Goal: Task Accomplishment & Management: Use online tool/utility

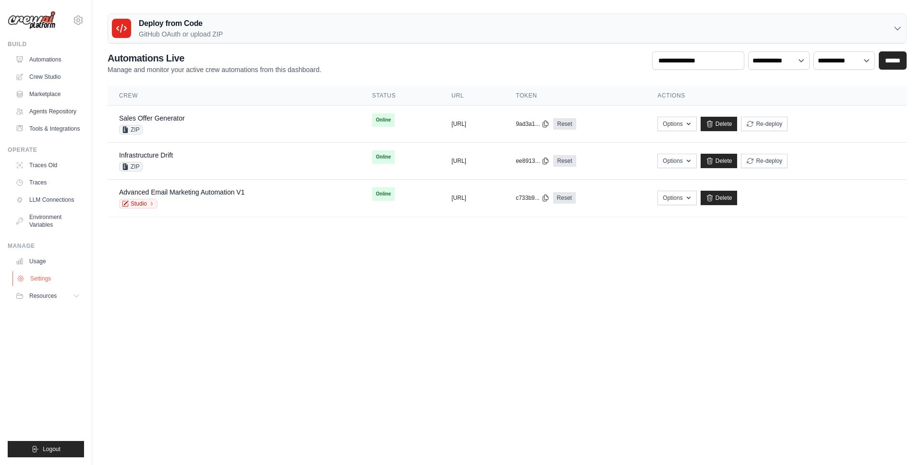
click at [58, 283] on link "Settings" at bounding box center [48, 278] width 73 height 15
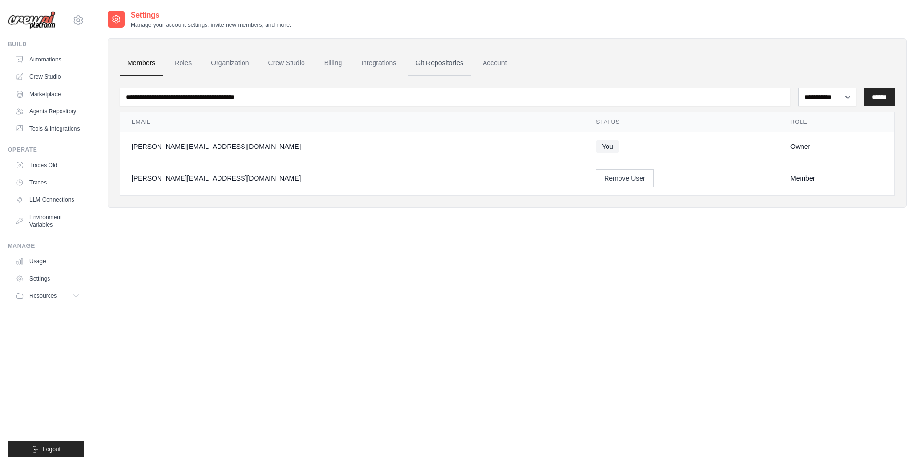
click at [432, 65] on link "Git Repositories" at bounding box center [439, 63] width 63 height 26
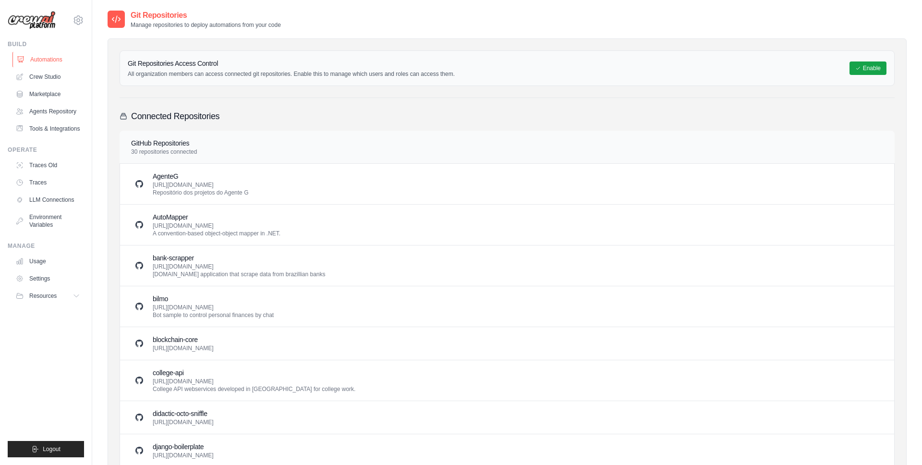
click at [62, 55] on link "Automations" at bounding box center [48, 59] width 73 height 15
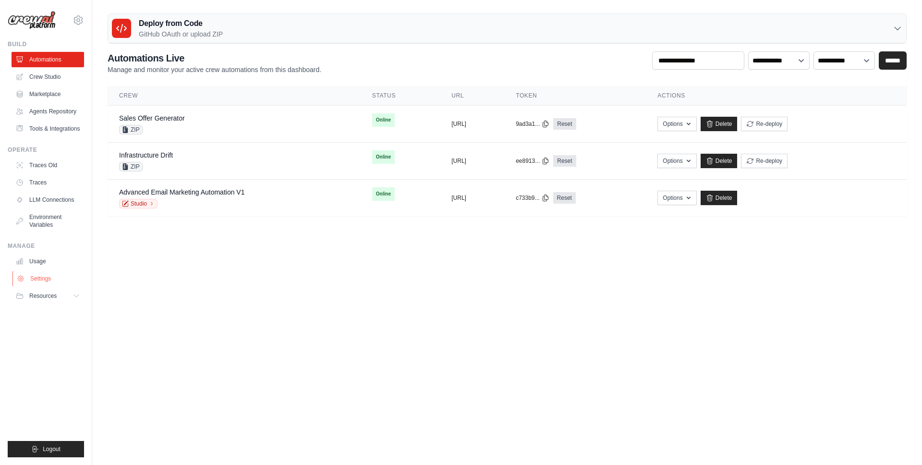
click at [29, 275] on link "Settings" at bounding box center [48, 278] width 73 height 15
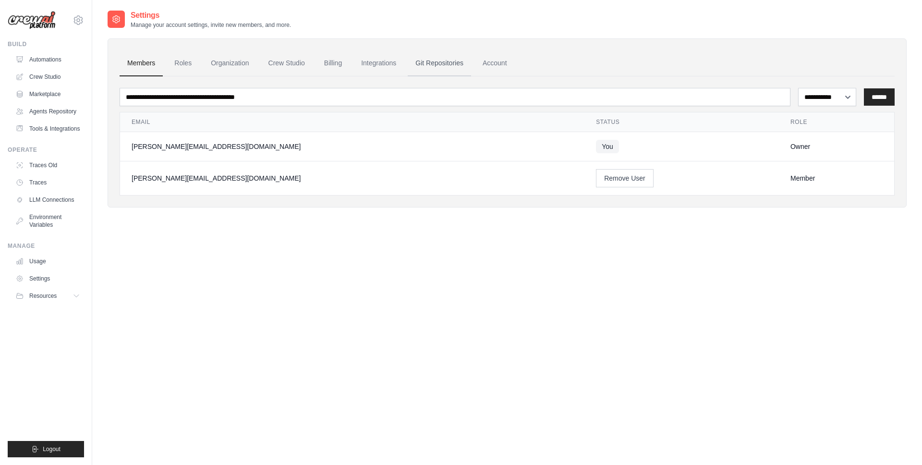
click at [432, 63] on link "Git Repositories" at bounding box center [439, 63] width 63 height 26
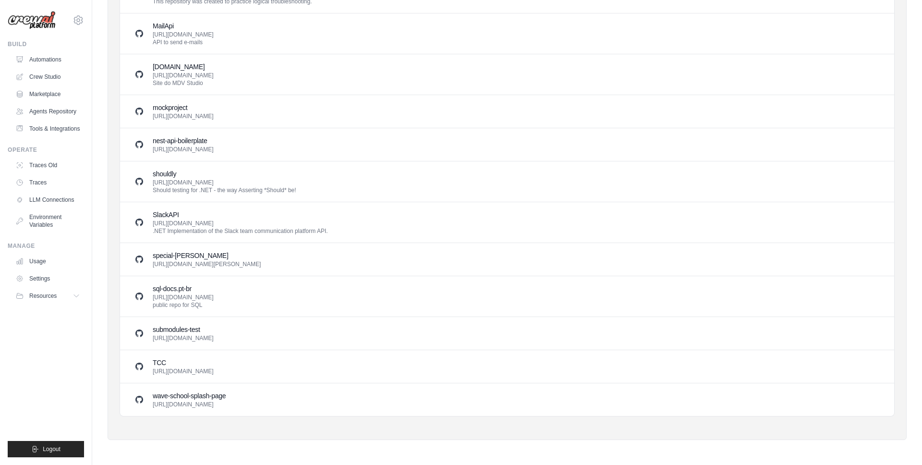
drag, startPoint x: 191, startPoint y: 170, endPoint x: 191, endPoint y: 146, distance: 23.1
click at [191, 146] on p "https://github.com/gabemilani/nest-api-boilerplate.git" at bounding box center [183, 150] width 61 height 8
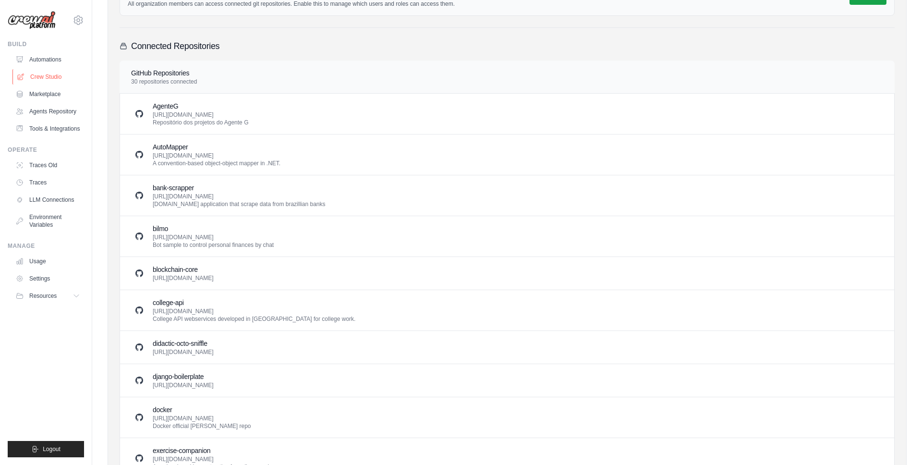
scroll to position [61, 0]
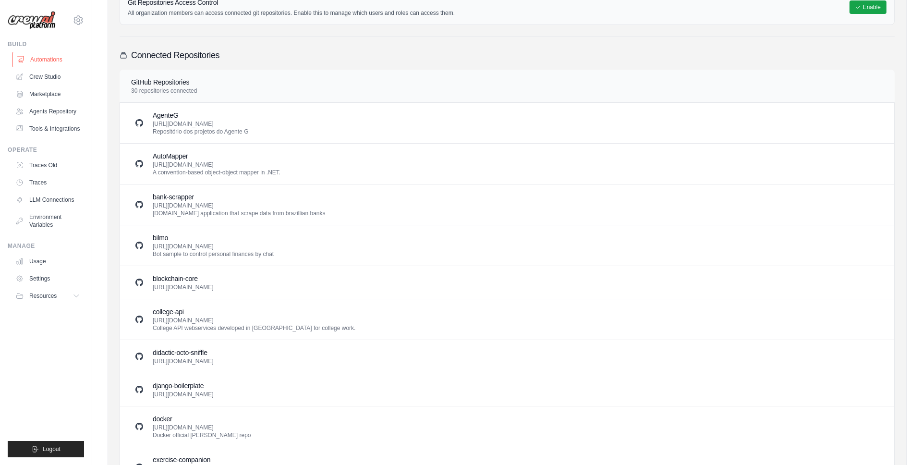
click at [50, 69] on link "Crew Studio" at bounding box center [48, 76] width 73 height 15
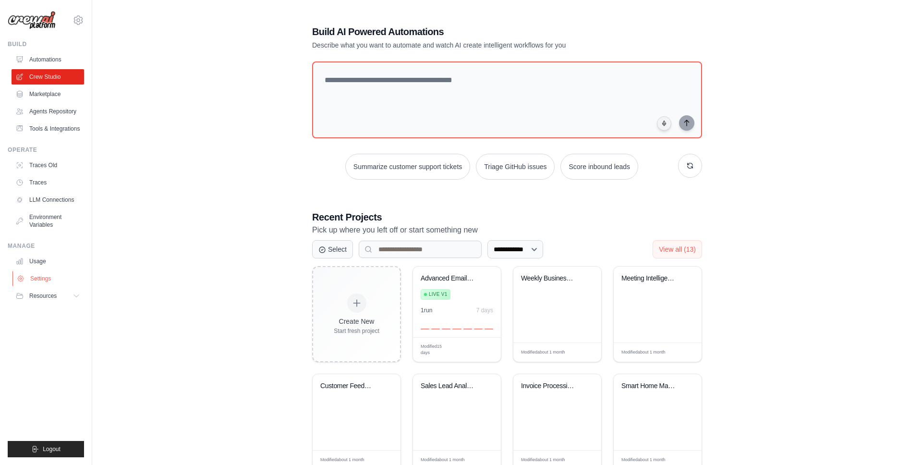
click at [27, 281] on link "Settings" at bounding box center [48, 278] width 73 height 15
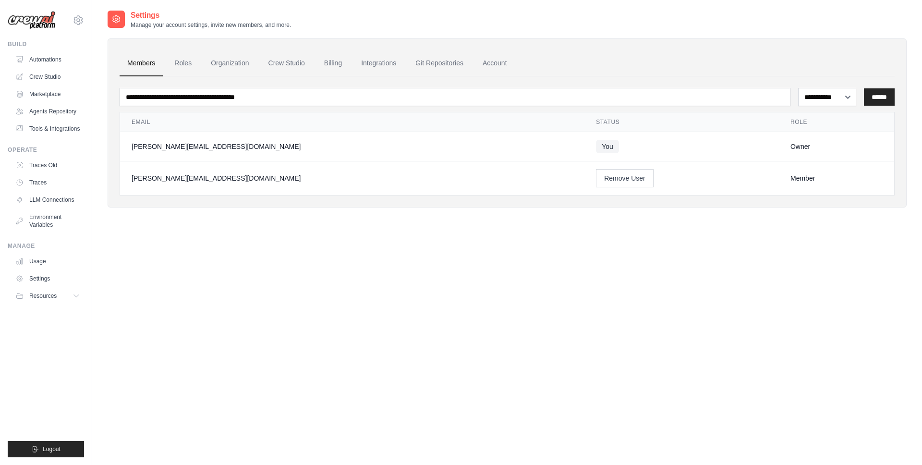
drag, startPoint x: 179, startPoint y: 182, endPoint x: 231, endPoint y: 182, distance: 51.9
click at [231, 182] on div "gabriel+test123@crewai.com" at bounding box center [352, 178] width 441 height 10
copy div "gabriel+test123@crewai.com"
click at [443, 67] on link "Git Repositories" at bounding box center [439, 63] width 63 height 26
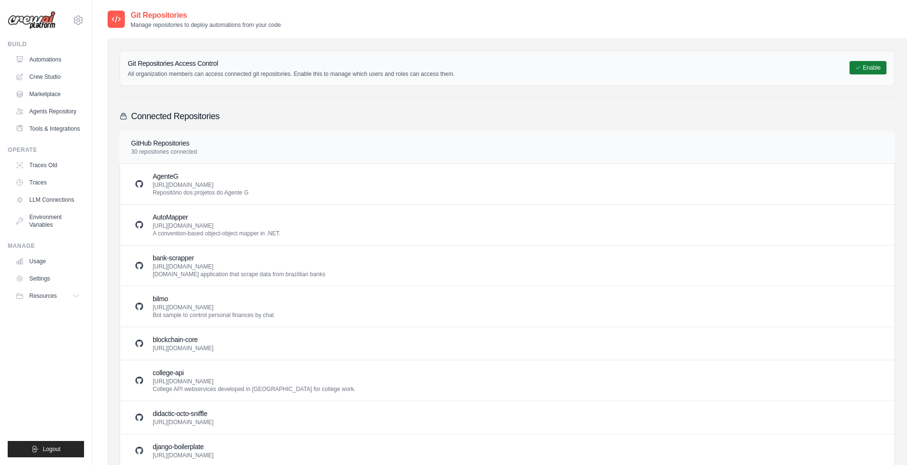
click at [853, 71] on button "Enable" at bounding box center [867, 67] width 37 height 13
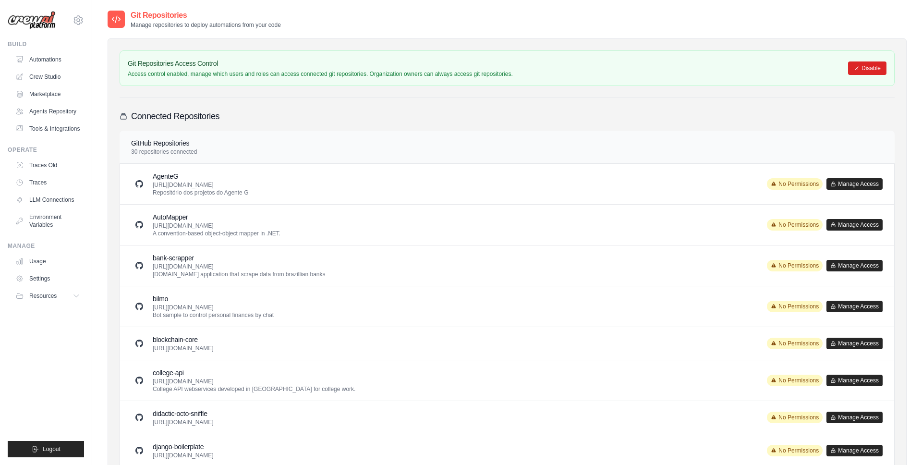
drag, startPoint x: 213, startPoint y: 80, endPoint x: 262, endPoint y: 81, distance: 49.5
click at [241, 79] on div "Git Repositories Access Control Access control enabled, manage which users and …" at bounding box center [507, 68] width 775 height 36
click at [262, 81] on div "Git Repositories Access Control Access control enabled, manage which users and …" at bounding box center [507, 68] width 775 height 36
click at [57, 55] on link "Automations" at bounding box center [48, 59] width 73 height 15
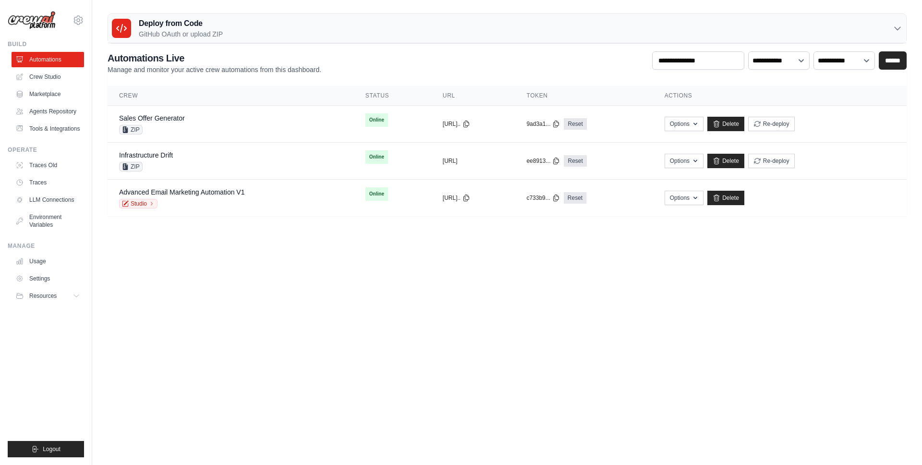
click at [223, 23] on div "Deploy from Code GitHub OAuth or upload ZIP" at bounding box center [507, 28] width 798 height 29
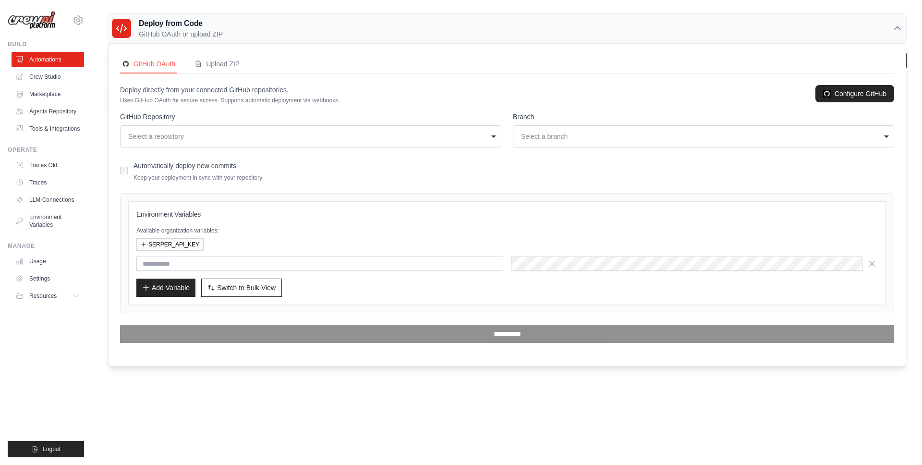
drag, startPoint x: 183, startPoint y: 137, endPoint x: 192, endPoint y: 126, distance: 14.7
click at [184, 136] on div "Select a repository" at bounding box center [307, 137] width 359 height 10
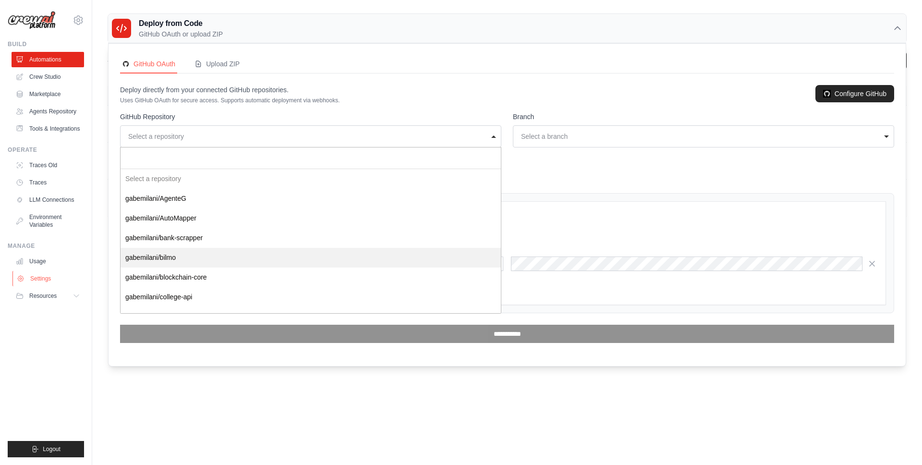
click at [50, 284] on link "Settings" at bounding box center [48, 278] width 73 height 15
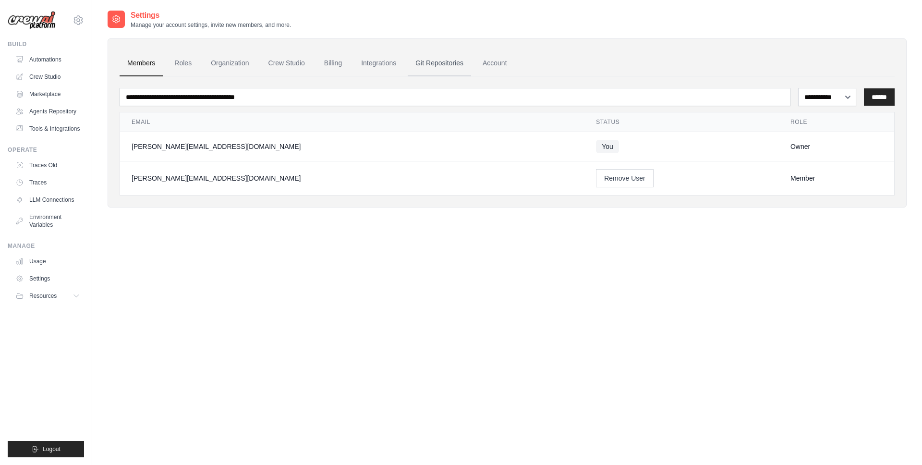
click at [423, 63] on link "Git Repositories" at bounding box center [439, 63] width 63 height 26
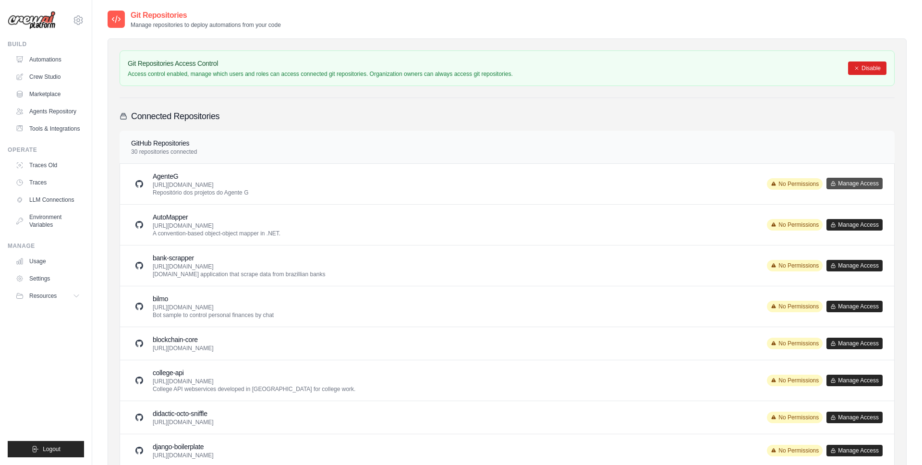
click at [840, 183] on button "Manage Access" at bounding box center [854, 184] width 56 height 12
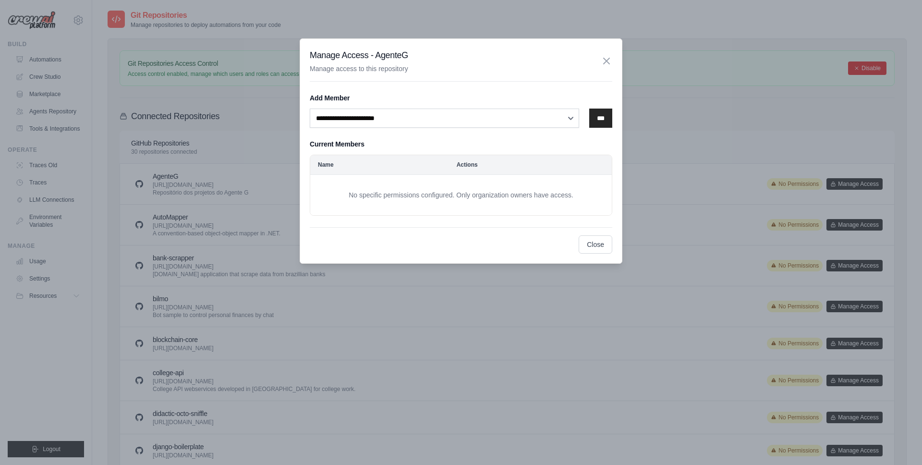
drag, startPoint x: 362, startPoint y: 105, endPoint x: 360, endPoint y: 114, distance: 9.4
click at [362, 106] on div "**********" at bounding box center [461, 110] width 303 height 35
click at [360, 114] on select "**********" at bounding box center [444, 118] width 269 height 19
select select "*****"
click at [310, 109] on select "**********" at bounding box center [444, 118] width 269 height 19
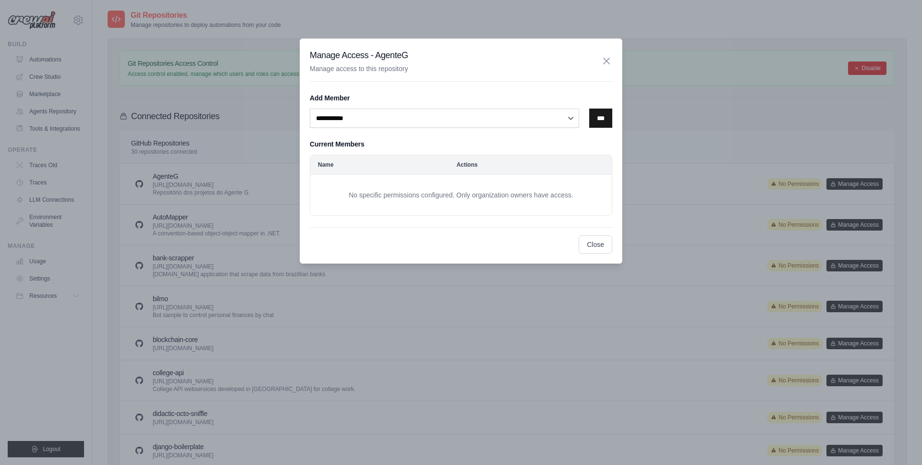
click at [593, 118] on input "***" at bounding box center [600, 118] width 23 height 19
select select
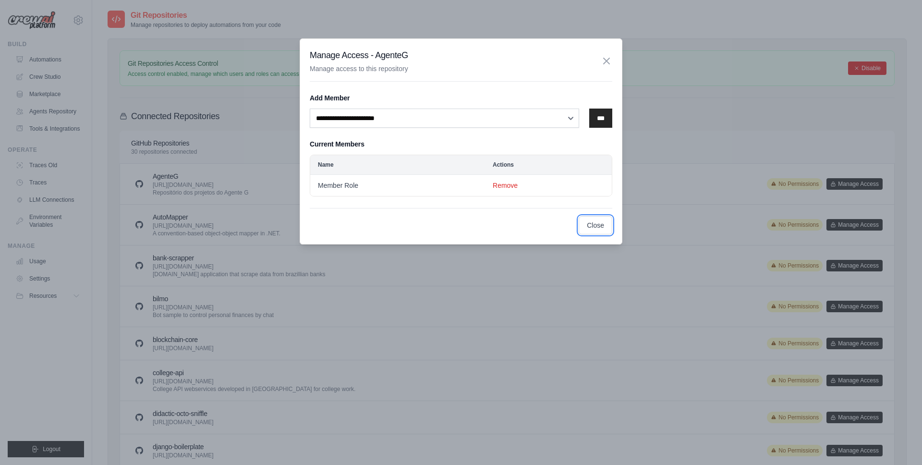
click at [603, 232] on button "Close" at bounding box center [596, 225] width 34 height 18
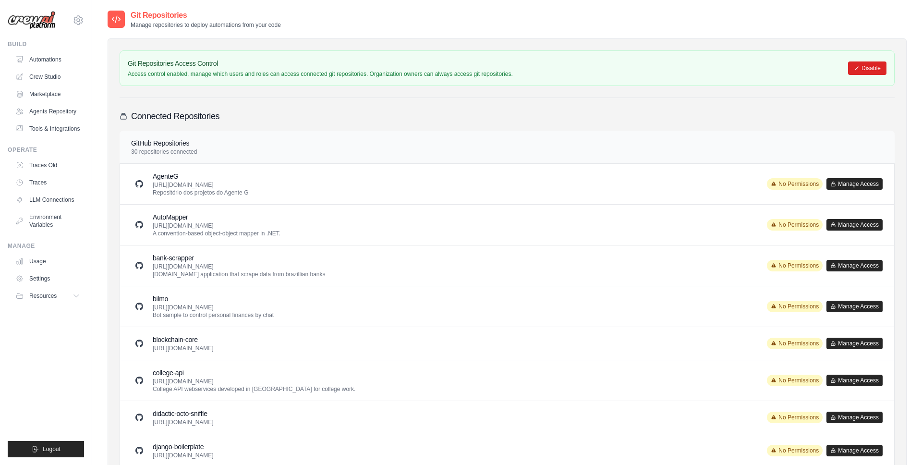
click at [329, 114] on div "Connected Repositories" at bounding box center [507, 115] width 775 height 13
click at [849, 64] on button "Disable" at bounding box center [867, 67] width 38 height 13
click at [333, 76] on p "Access control enabled, manage which users and roles can access connected git r…" at bounding box center [320, 74] width 385 height 8
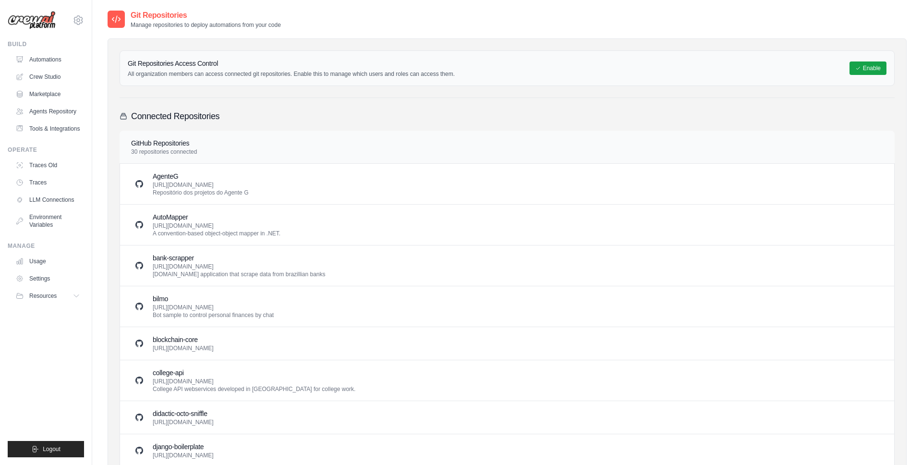
click at [239, 24] on p "Manage repositories to deploy automations from your code" at bounding box center [206, 25] width 150 height 8
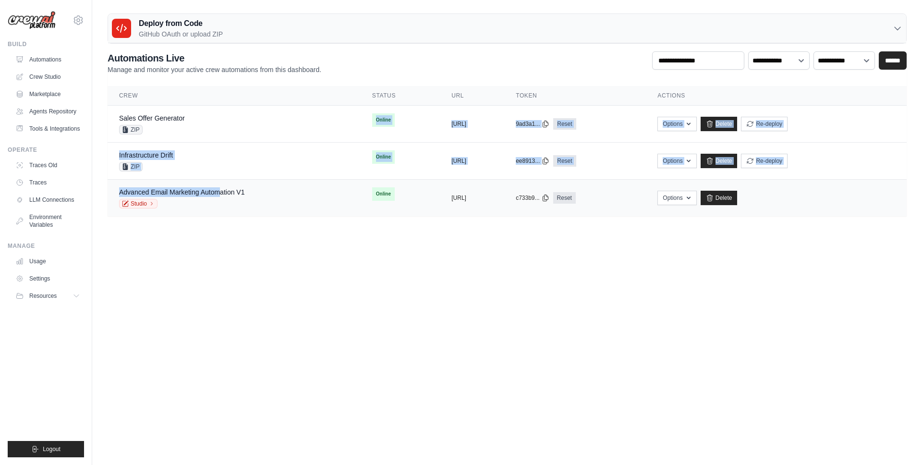
drag, startPoint x: 176, startPoint y: 124, endPoint x: 223, endPoint y: 197, distance: 86.7
click at [221, 194] on tbody "Sales Offer Generator ZIP Online copied [URL] copied 9ad3a1... Reset" at bounding box center [507, 161] width 799 height 111
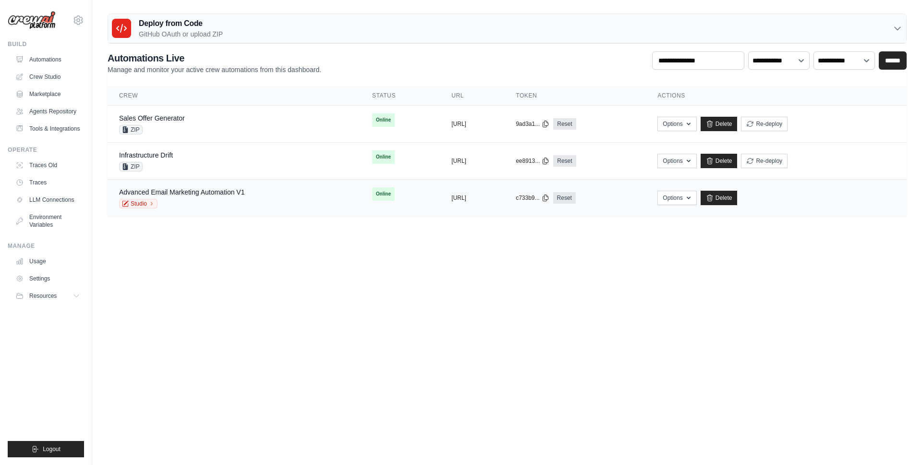
click at [204, 180] on td "Advanced Email Marketing Automation V1 Studio" at bounding box center [234, 198] width 253 height 37
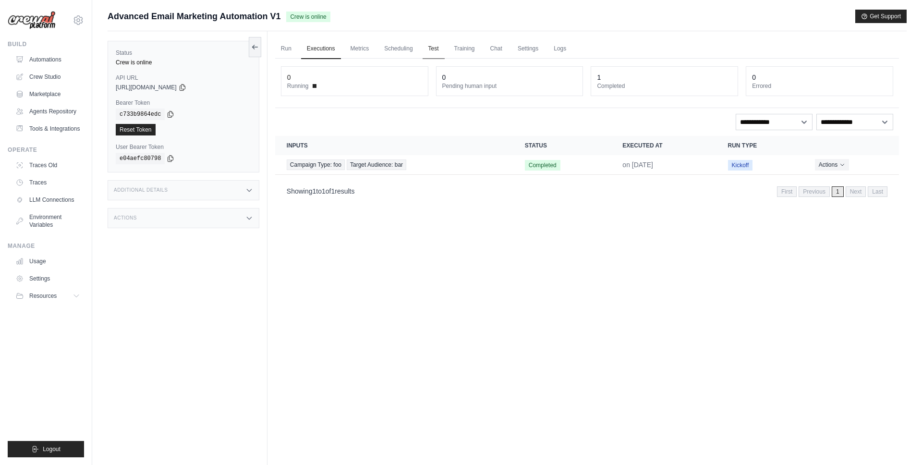
drag, startPoint x: 421, startPoint y: 54, endPoint x: 431, endPoint y: 51, distance: 9.9
click at [421, 54] on ul "Run Executions Metrics Scheduling Test Training Chat Settings Logs" at bounding box center [587, 49] width 624 height 20
click at [431, 51] on link "Test" at bounding box center [434, 49] width 22 height 20
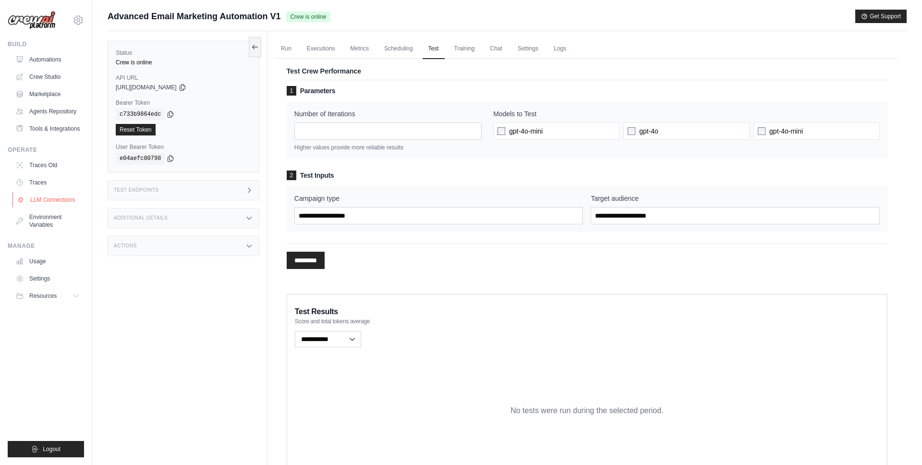
click at [49, 198] on link "LLM Connections" at bounding box center [48, 199] width 73 height 15
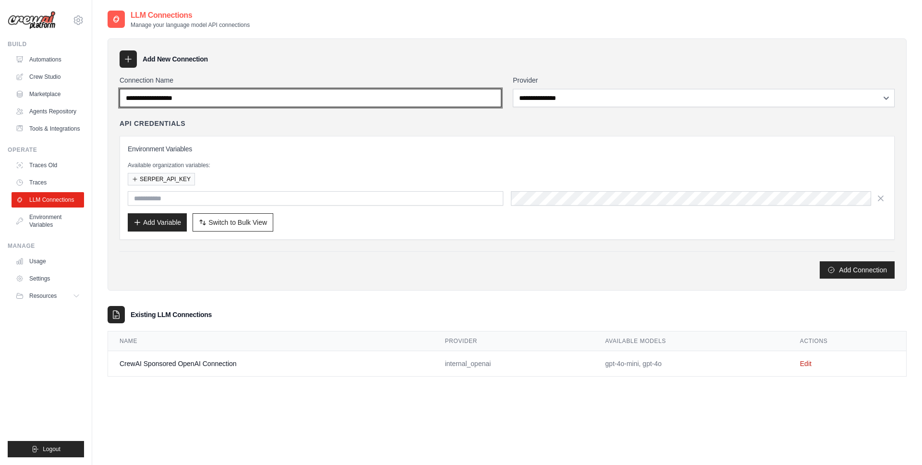
click at [216, 101] on input "Connection Name" at bounding box center [311, 98] width 382 height 18
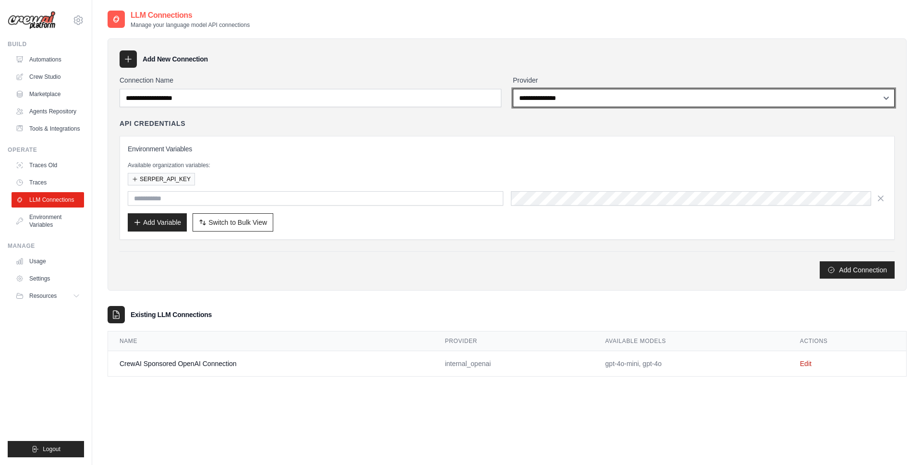
click at [586, 107] on select "**********" at bounding box center [704, 98] width 382 height 18
click at [513, 89] on select "**********" at bounding box center [704, 98] width 382 height 18
click at [557, 102] on select "**********" at bounding box center [704, 98] width 382 height 18
select select "******"
click at [513, 89] on select "**********" at bounding box center [704, 98] width 382 height 18
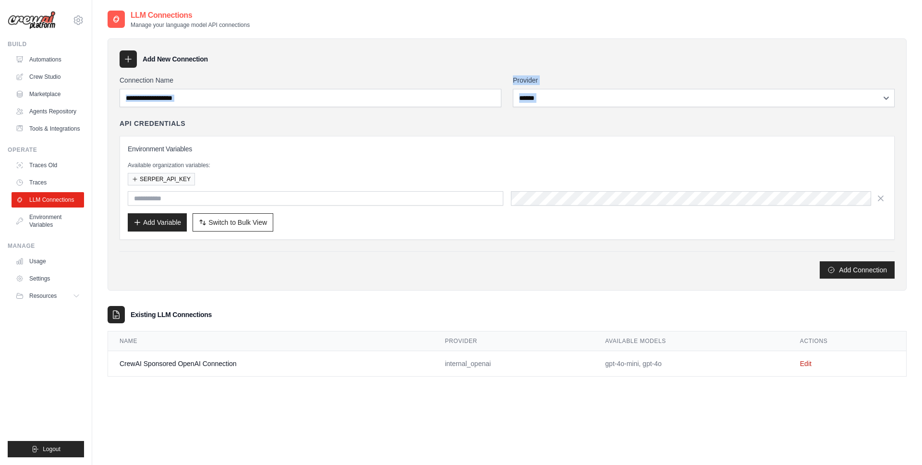
click at [190, 106] on div "**********" at bounding box center [507, 176] width 775 height 203
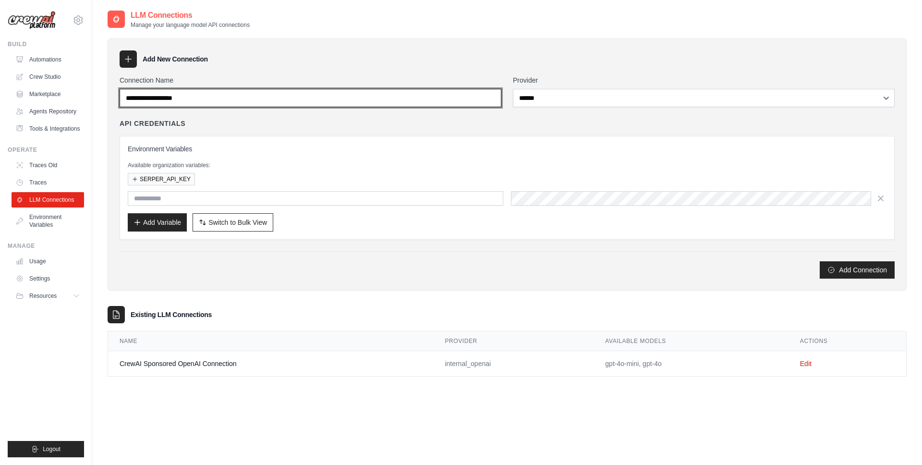
click at [192, 102] on input "Connection Name" at bounding box center [311, 98] width 382 height 18
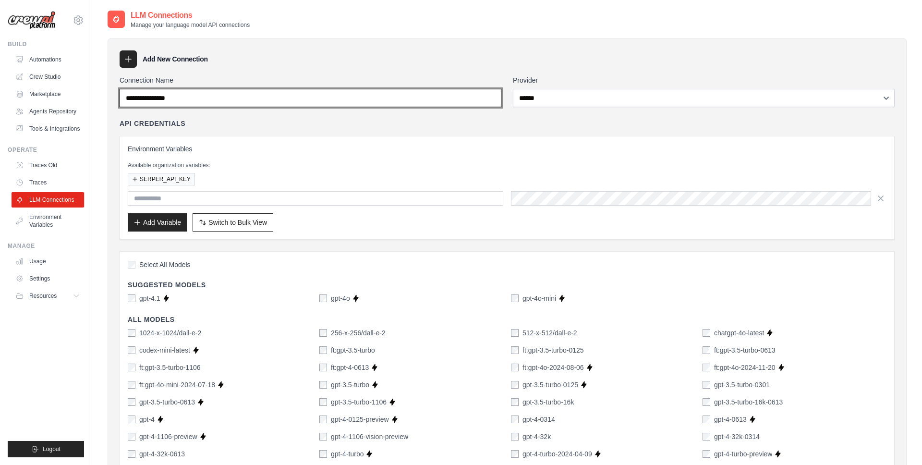
type input "**********"
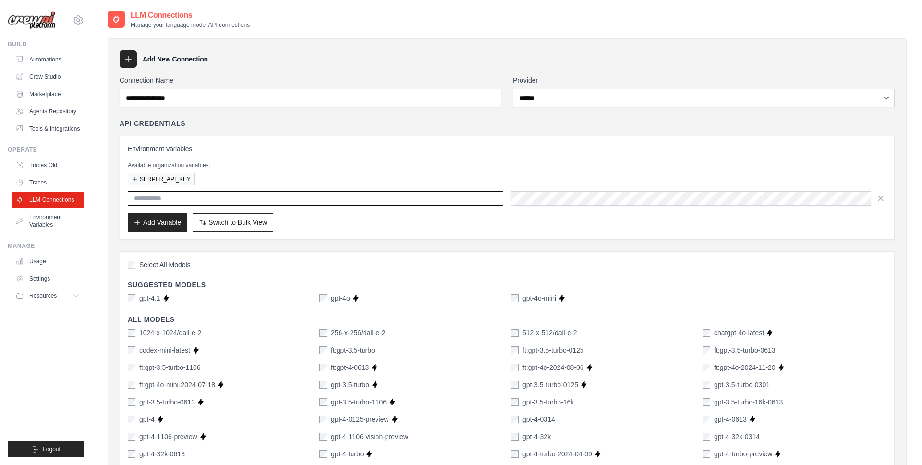
click at [282, 196] on input "text" at bounding box center [316, 198] width 376 height 14
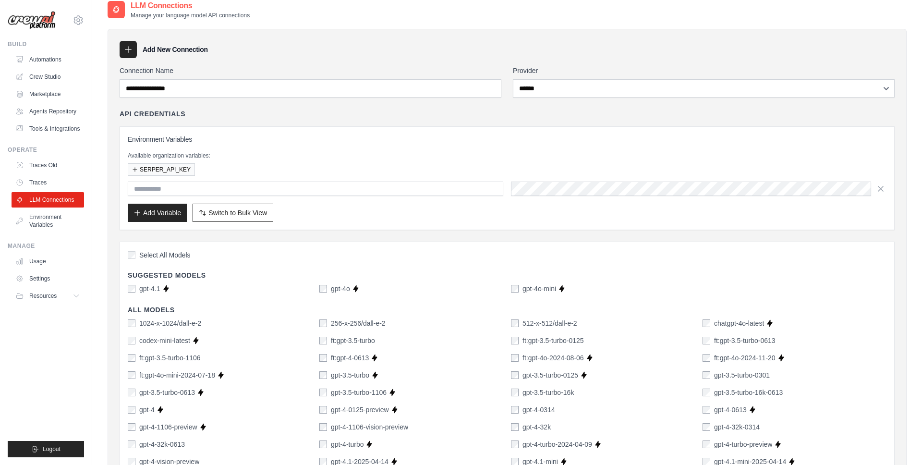
click at [135, 292] on div "gpt-4.1" at bounding box center [144, 289] width 33 height 10
click at [528, 285] on label "gpt-4o-mini" at bounding box center [539, 289] width 34 height 10
drag, startPoint x: 303, startPoint y: 284, endPoint x: 319, endPoint y: 286, distance: 15.9
click at [309, 284] on div "gpt-4.1 Supports Crew Studio" at bounding box center [220, 289] width 184 height 10
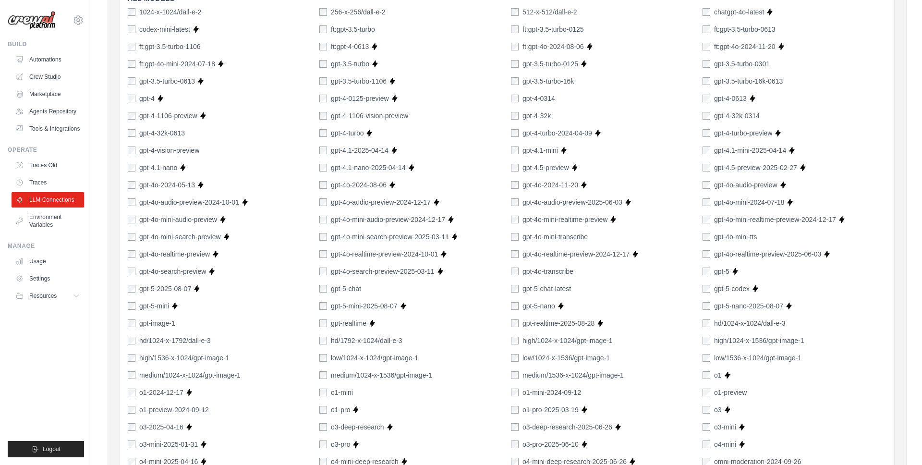
scroll to position [45, 0]
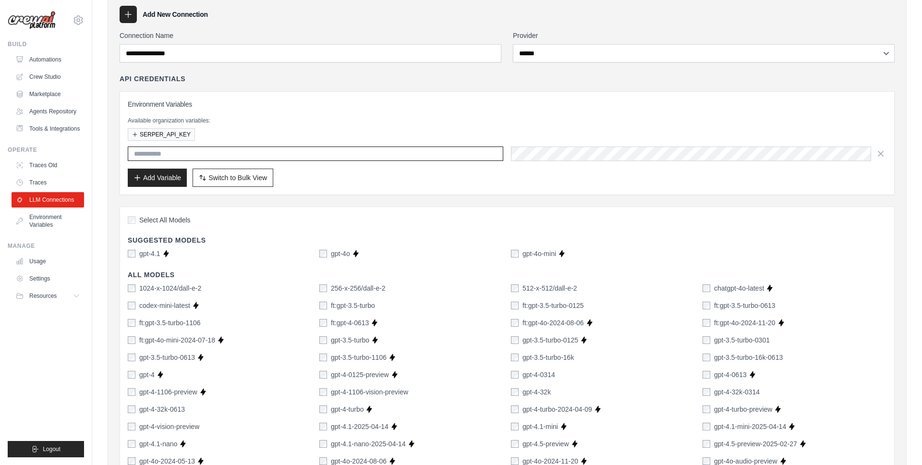
click at [299, 152] on input "text" at bounding box center [316, 153] width 376 height 14
type input "**********"
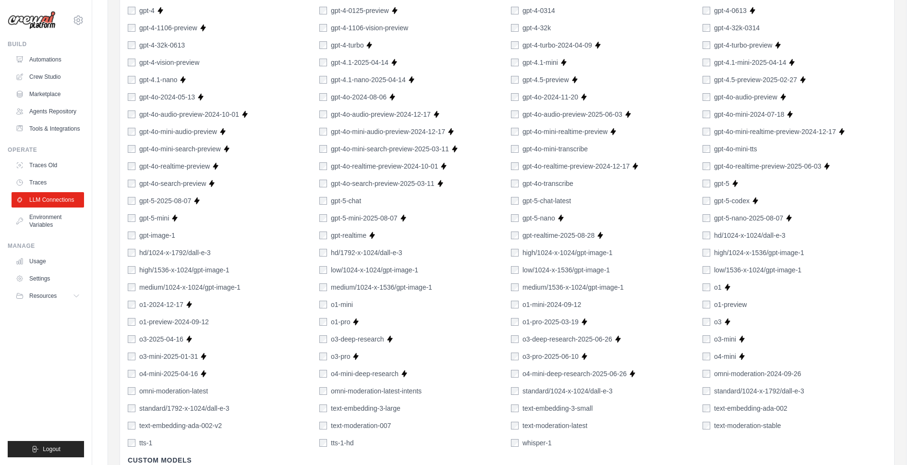
scroll to position [610, 0]
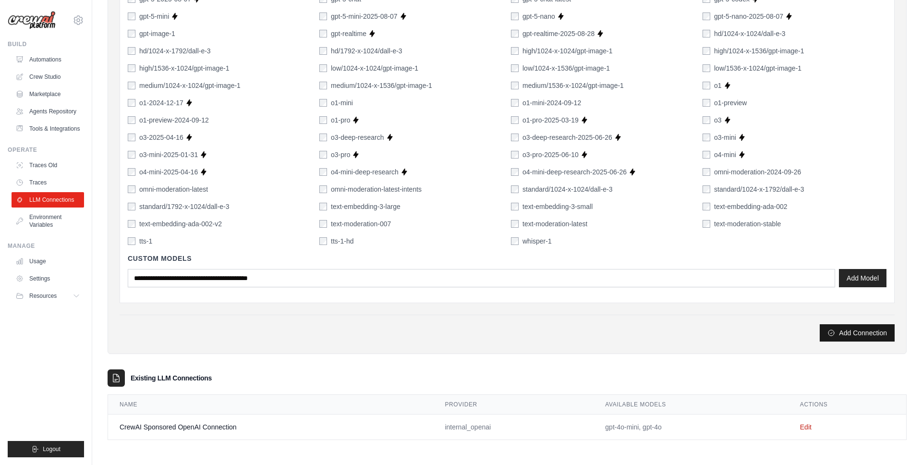
click at [883, 330] on button "Add Connection" at bounding box center [857, 332] width 75 height 17
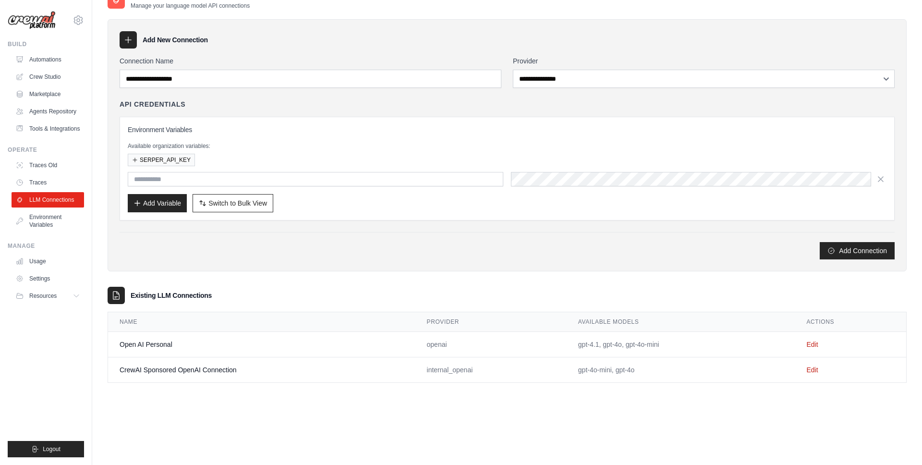
scroll to position [0, 0]
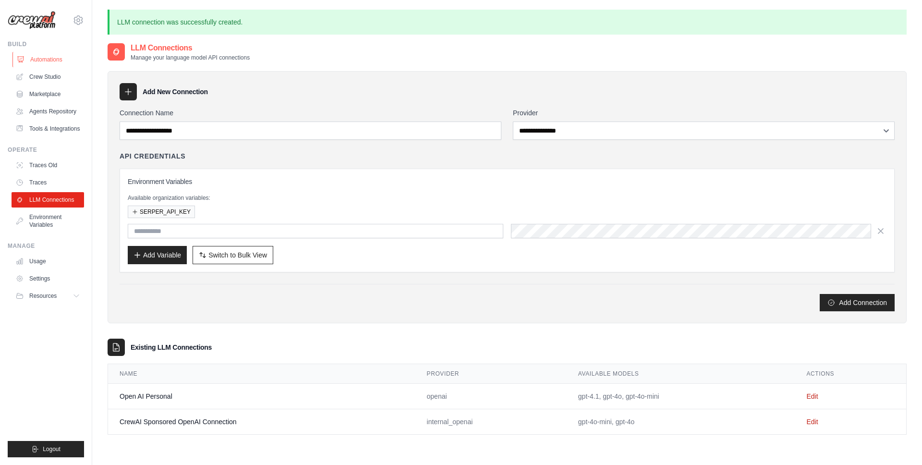
click at [49, 62] on link "Automations" at bounding box center [48, 59] width 73 height 15
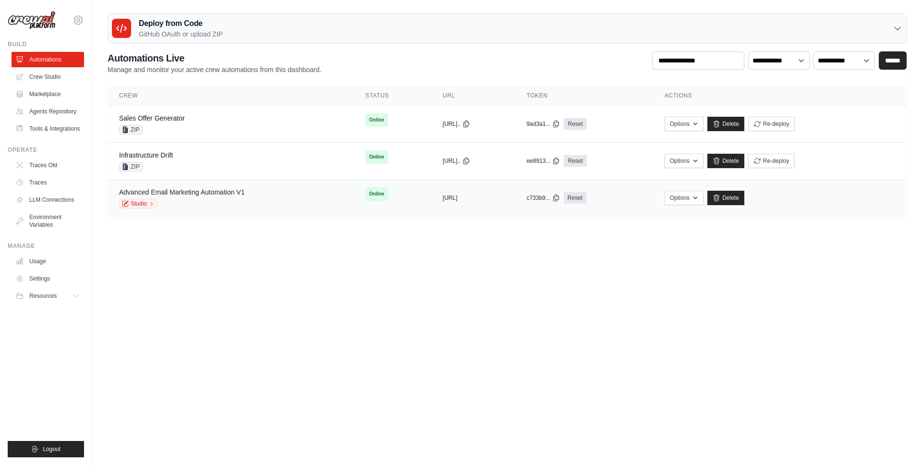
click at [201, 190] on link "Advanced Email Marketing Automation V1" at bounding box center [181, 192] width 125 height 8
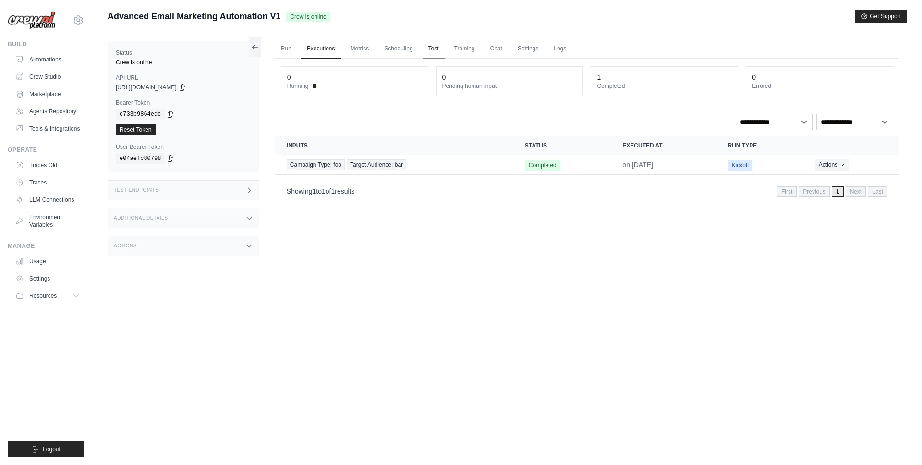
click at [438, 53] on link "Test" at bounding box center [434, 49] width 22 height 20
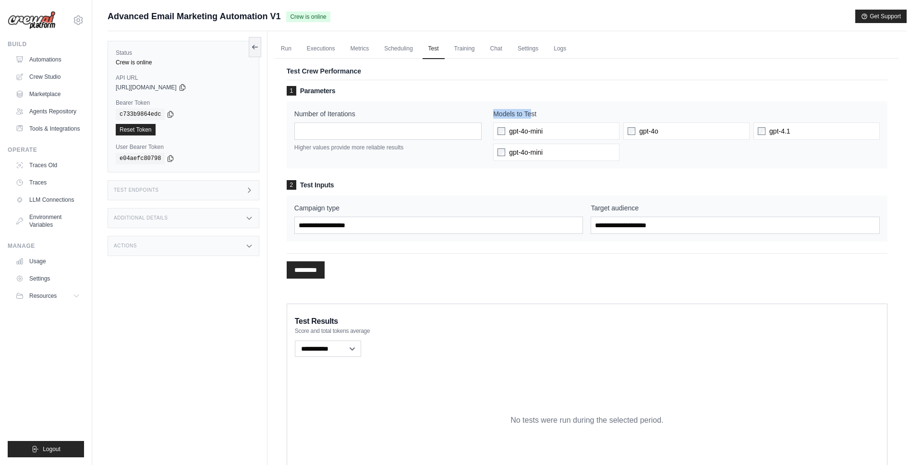
drag, startPoint x: 526, startPoint y: 111, endPoint x: 532, endPoint y: 110, distance: 5.3
click at [532, 110] on div "Number of Iterations * Higher values provide more reliable results Models to Te…" at bounding box center [586, 135] width 585 height 52
drag, startPoint x: 535, startPoint y: 110, endPoint x: 485, endPoint y: 111, distance: 49.9
click at [485, 111] on div "Number of Iterations * Higher values provide more reliable results Models to Te…" at bounding box center [586, 135] width 585 height 52
click at [494, 112] on label "Models to Test" at bounding box center [686, 114] width 387 height 10
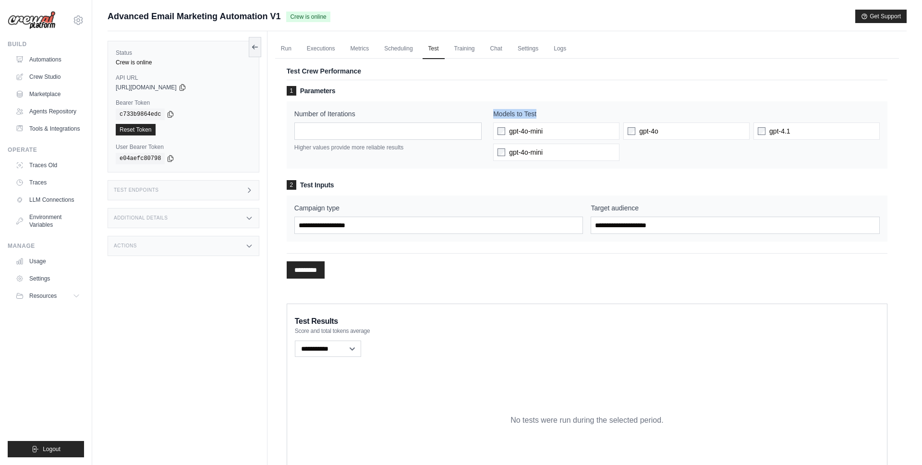
click at [542, 109] on div "Number of Iterations * Higher values provide more reliable results Models to Te…" at bounding box center [586, 135] width 585 height 52
copy label "Models to Test"
click at [527, 155] on span "gpt-4o-mini" at bounding box center [526, 152] width 34 height 10
drag, startPoint x: 543, startPoint y: 127, endPoint x: 537, endPoint y: 146, distance: 19.3
click at [543, 127] on label "gpt-4o-mini" at bounding box center [556, 130] width 126 height 17
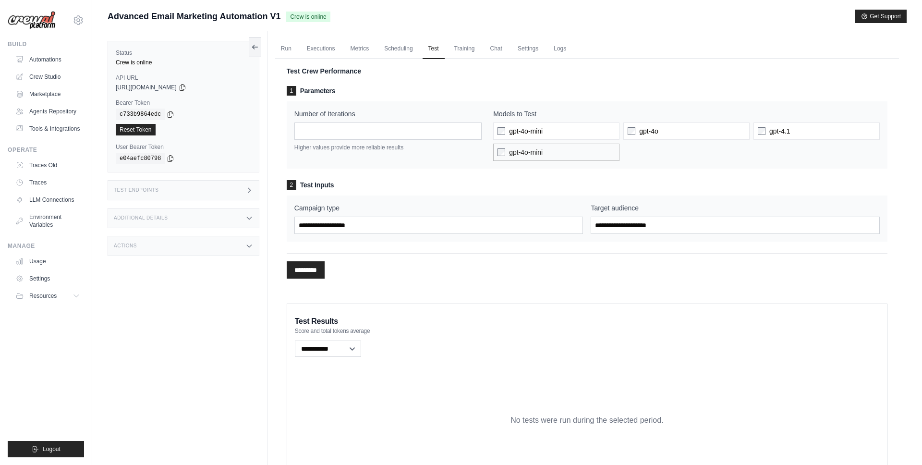
click at [535, 155] on span "gpt-4o-mini" at bounding box center [526, 152] width 34 height 10
click at [539, 135] on span "gpt-4o-mini" at bounding box center [526, 131] width 34 height 10
click at [444, 150] on p "Higher values provide more reliable results" at bounding box center [387, 148] width 187 height 8
click at [598, 109] on label "Models to Test" at bounding box center [686, 114] width 387 height 10
click at [48, 95] on link "Marketplace" at bounding box center [48, 93] width 73 height 15
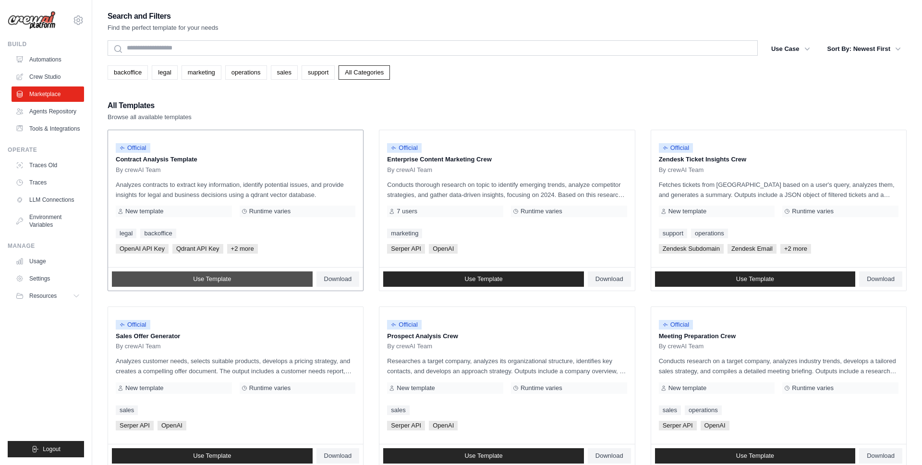
click at [227, 281] on span "Use Template" at bounding box center [212, 279] width 38 height 8
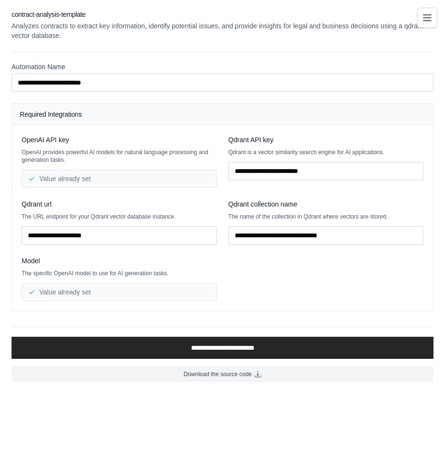
click at [84, 194] on div "OpenAI API key OpenAI provides powerful AI models for natural language processi…" at bounding box center [223, 218] width 402 height 166
drag, startPoint x: 84, startPoint y: 108, endPoint x: 14, endPoint y: 114, distance: 69.4
click at [14, 114] on div "Required Integrations" at bounding box center [222, 115] width 421 height 22
drag, startPoint x: 57, startPoint y: 113, endPoint x: 108, endPoint y: 117, distance: 50.6
click at [108, 117] on h4 "Required Integrations" at bounding box center [223, 114] width 406 height 10
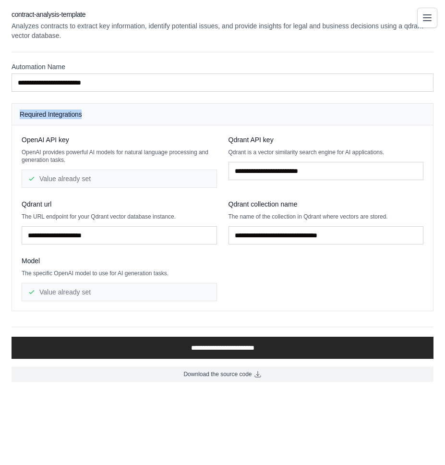
copy h4 "Required Integrations"
